Goal: Task Accomplishment & Management: Use online tool/utility

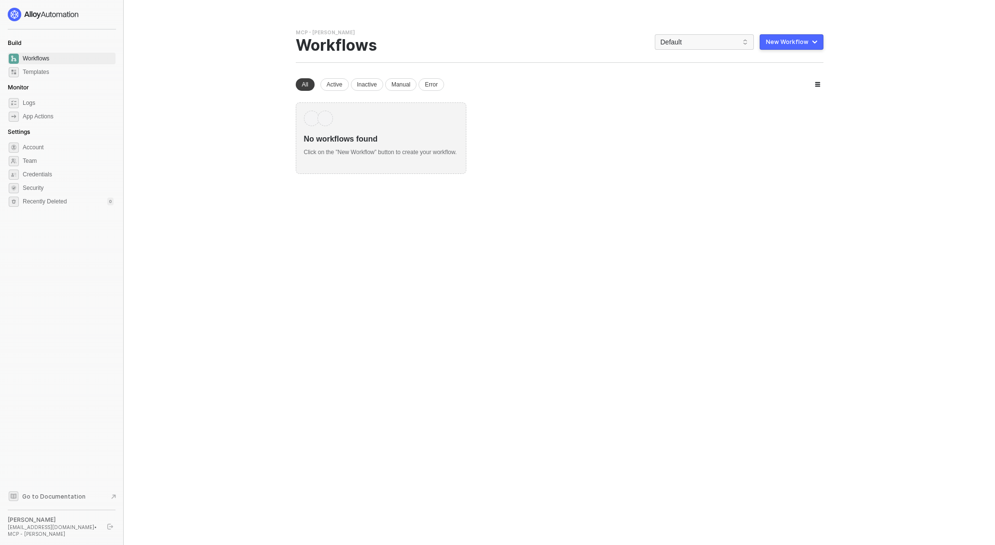
click at [343, 143] on div "No workflows found" at bounding box center [381, 135] width 154 height 18
click at [804, 43] on div "New Workflow" at bounding box center [787, 42] width 43 height 8
click at [796, 218] on div "You need to expand your browser window or switch to a computer with a bigger sc…" at bounding box center [559, 272] width 551 height 545
click at [822, 45] on button "New Workflow" at bounding box center [792, 41] width 64 height 15
click at [761, 86] on li "Start From Scratch" at bounding box center [770, 80] width 104 height 19
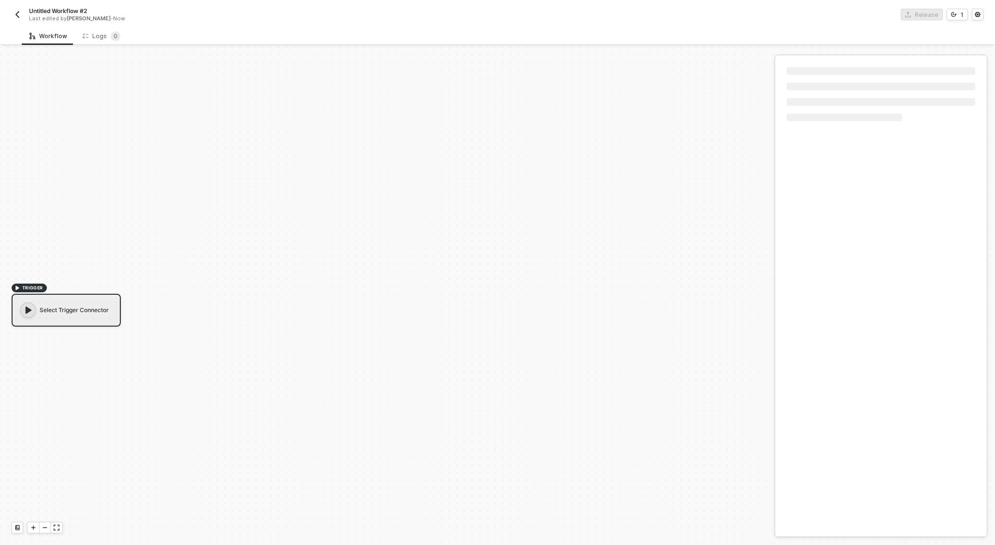
scroll to position [18, 0]
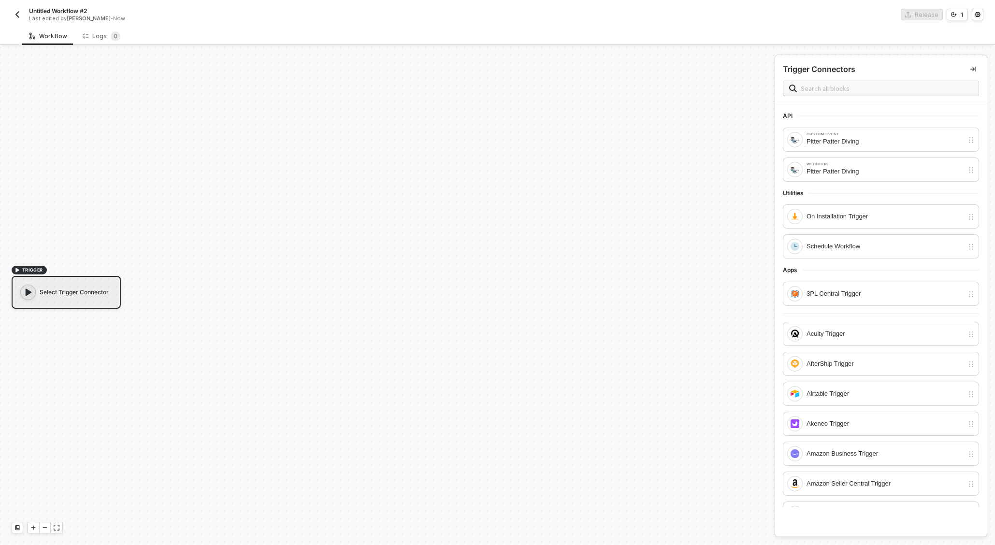
click at [16, 19] on button "button" at bounding box center [18, 15] width 12 height 12
